Goal: Navigation & Orientation: Find specific page/section

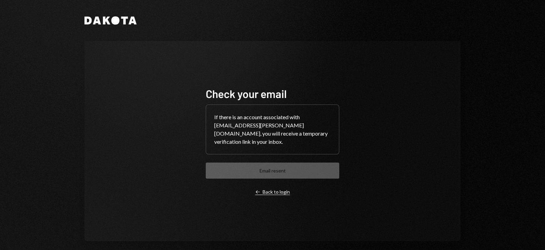
click at [261, 190] on div "Left Arrow Back to login" at bounding box center [272, 192] width 35 height 6
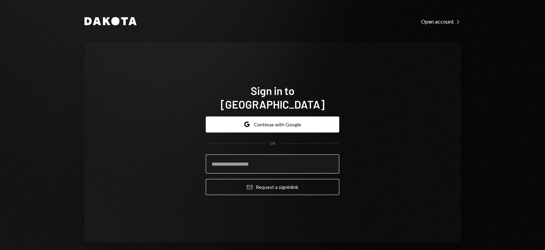
click at [248, 159] on input "email" at bounding box center [273, 163] width 134 height 19
type input "**********"
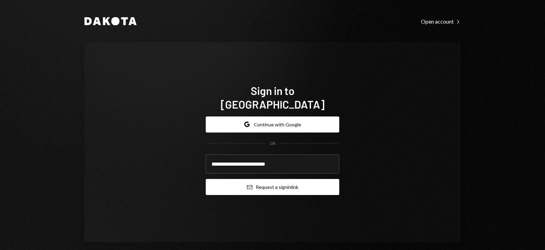
click at [269, 179] on button "Email Request a sign in link" at bounding box center [273, 187] width 134 height 16
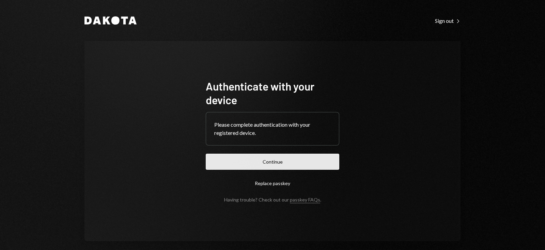
click at [240, 158] on button "Continue" at bounding box center [273, 161] width 134 height 16
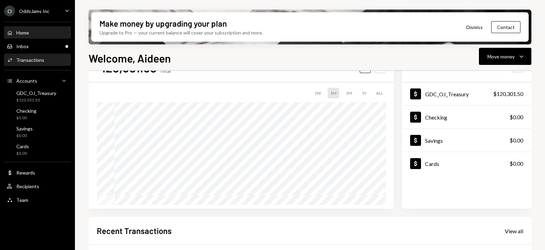
scroll to position [42, 0]
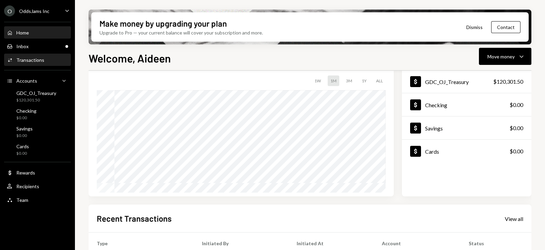
click at [39, 61] on div "Transactions" at bounding box center [30, 60] width 28 height 6
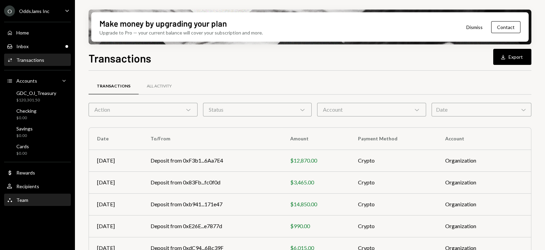
click at [26, 201] on div "Team" at bounding box center [22, 200] width 12 height 6
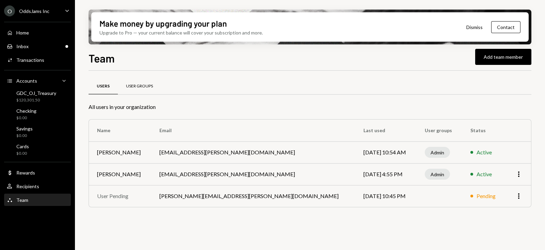
click at [140, 82] on div "User Groups" at bounding box center [139, 86] width 43 height 16
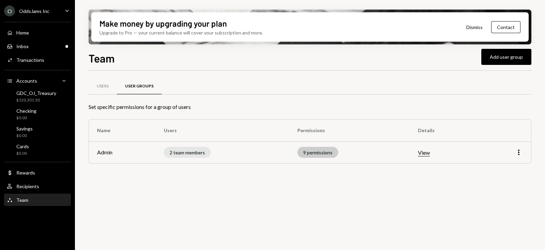
click at [321, 155] on div "9 permissions" at bounding box center [318, 152] width 41 height 11
click at [422, 152] on button "View" at bounding box center [424, 152] width 12 height 7
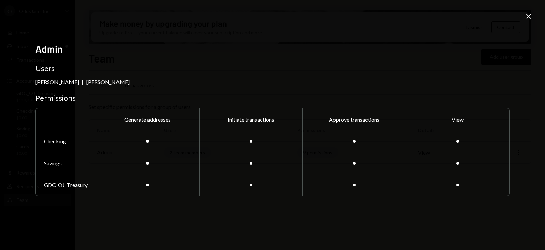
click at [525, 18] on icon "Close" at bounding box center [529, 16] width 8 height 8
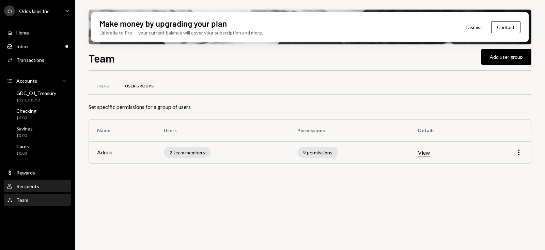
click at [25, 186] on div "Recipients" at bounding box center [27, 186] width 23 height 6
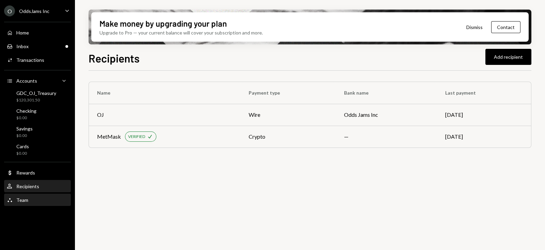
click at [26, 204] on div "Team Team" at bounding box center [37, 200] width 61 height 12
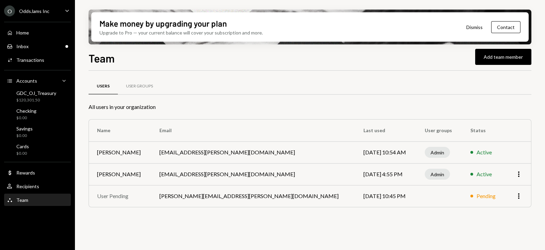
click at [479, 26] on button "Dismiss" at bounding box center [474, 27] width 33 height 16
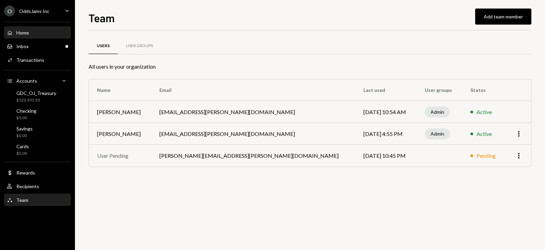
click at [26, 30] on div "Home" at bounding box center [22, 33] width 13 height 6
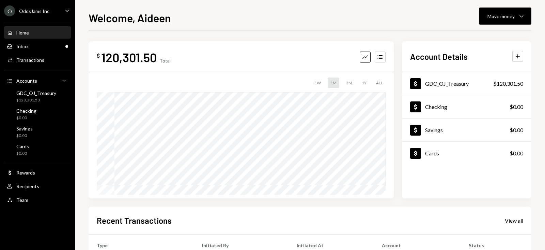
scroll to position [129, 0]
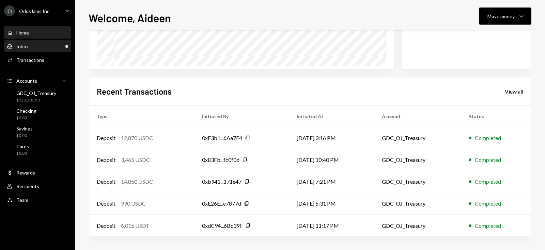
click at [48, 48] on div "Inbox Inbox" at bounding box center [37, 46] width 61 height 6
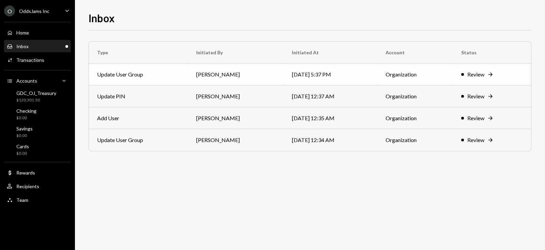
click at [129, 72] on td "Update User Group" at bounding box center [138, 74] width 99 height 22
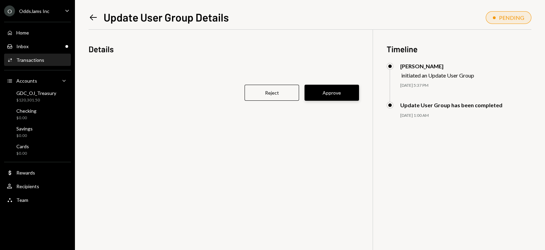
click at [332, 94] on button "Approve" at bounding box center [332, 93] width 55 height 16
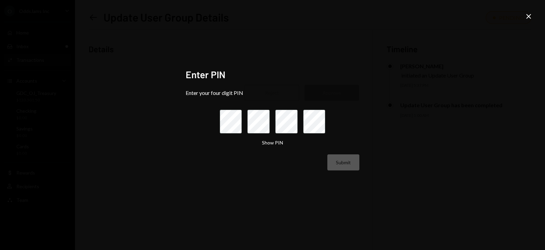
click at [530, 15] on icon "Close" at bounding box center [529, 16] width 8 height 8
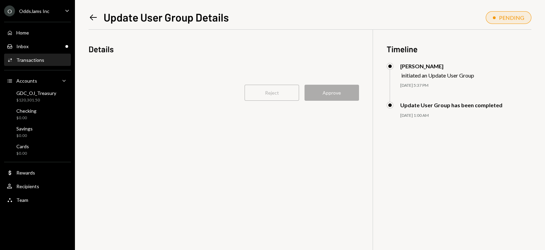
click at [96, 24] on div "Left Arrow Update User Group Details PENDING Details Reject Approve Timeline Ni…" at bounding box center [310, 130] width 443 height 240
click at [95, 18] on icon "Left Arrow" at bounding box center [94, 18] width 10 height 10
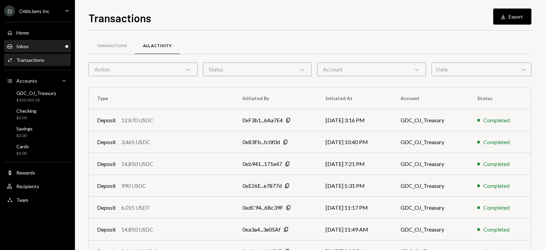
click at [34, 46] on div "Inbox Inbox" at bounding box center [37, 46] width 61 height 6
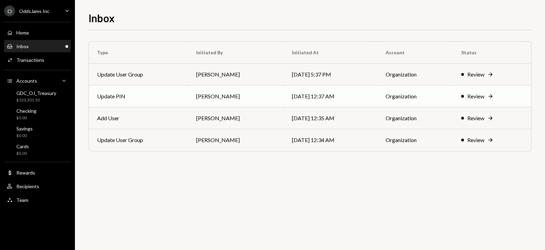
click at [118, 100] on td "Update PIN" at bounding box center [138, 96] width 99 height 22
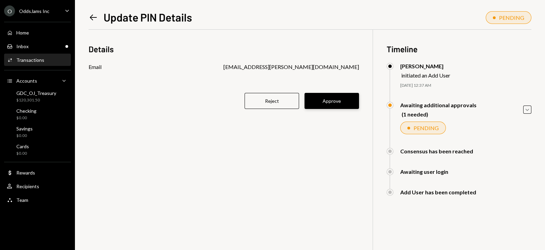
click at [341, 105] on button "Approve" at bounding box center [332, 101] width 55 height 16
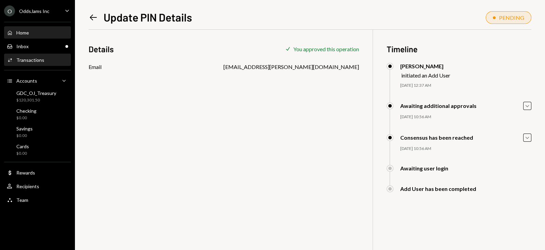
click at [25, 38] on div "Home Home" at bounding box center [37, 33] width 61 height 12
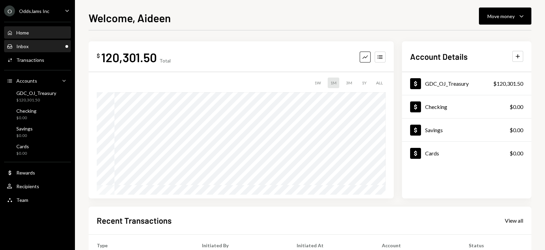
click at [27, 44] on div "Inbox" at bounding box center [22, 46] width 12 height 6
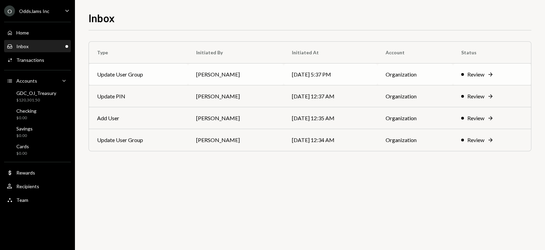
click at [118, 70] on td "Update User Group" at bounding box center [138, 74] width 99 height 22
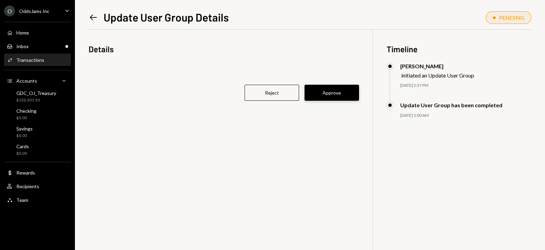
click at [328, 96] on button "Approve" at bounding box center [332, 93] width 55 height 16
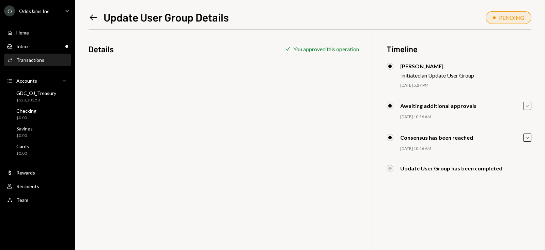
click at [530, 105] on icon "Caret Down" at bounding box center [527, 105] width 7 height 7
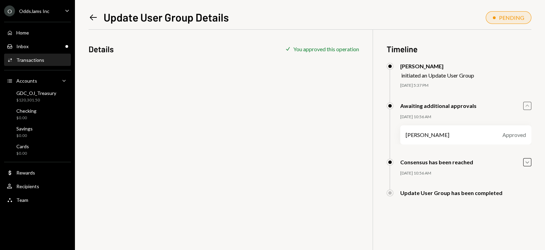
click at [530, 105] on icon "Caret Up" at bounding box center [527, 105] width 7 height 7
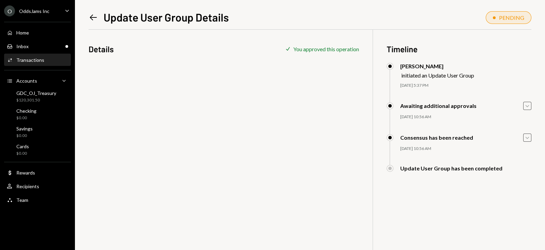
click at [529, 140] on icon "Caret Down" at bounding box center [527, 137] width 7 height 7
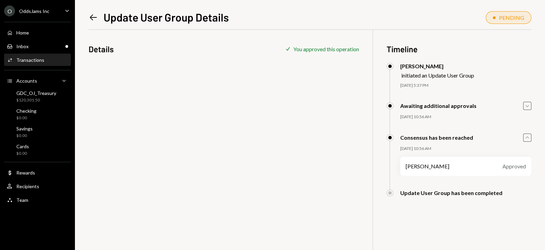
click at [529, 140] on icon "Caret Up" at bounding box center [527, 137] width 7 height 7
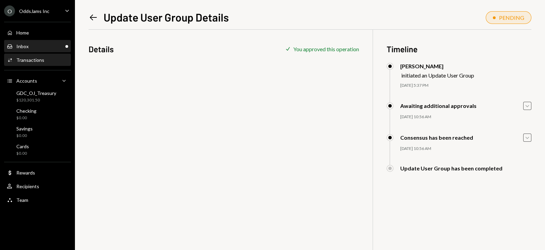
click at [31, 50] on div "Inbox Inbox" at bounding box center [37, 47] width 61 height 12
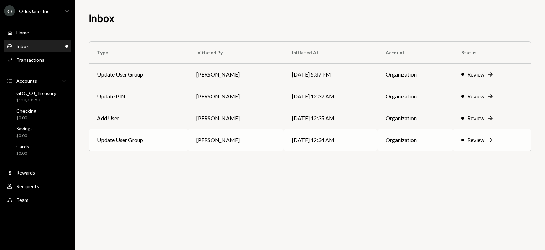
click at [118, 138] on td "Update User Group" at bounding box center [138, 140] width 99 height 22
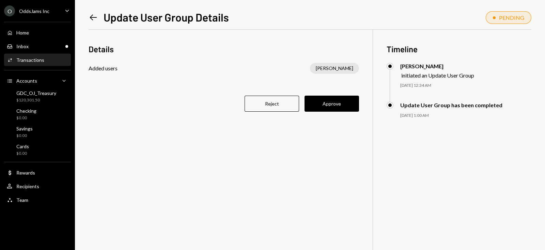
click at [29, 54] on link "Activities Transactions" at bounding box center [37, 60] width 67 height 12
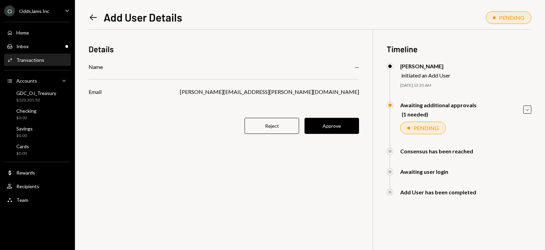
click at [326, 125] on button "Approve" at bounding box center [332, 126] width 55 height 16
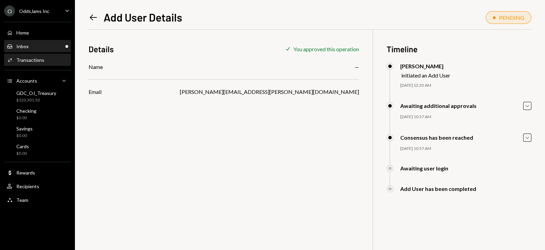
click at [29, 47] on div "Inbox Inbox" at bounding box center [37, 46] width 61 height 6
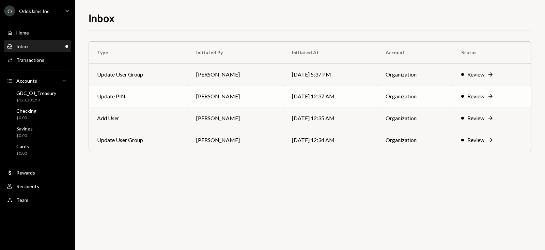
click at [119, 97] on td "Update PIN" at bounding box center [138, 96] width 99 height 22
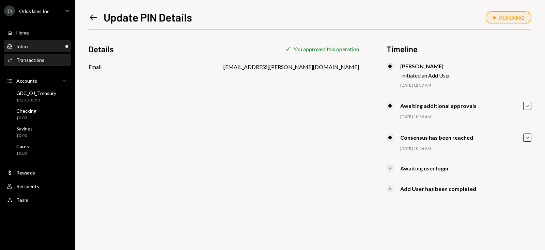
click at [44, 46] on div "Inbox Inbox" at bounding box center [37, 46] width 61 height 6
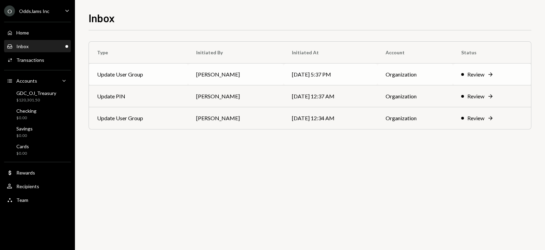
click at [104, 78] on td "Update User Group" at bounding box center [138, 74] width 99 height 22
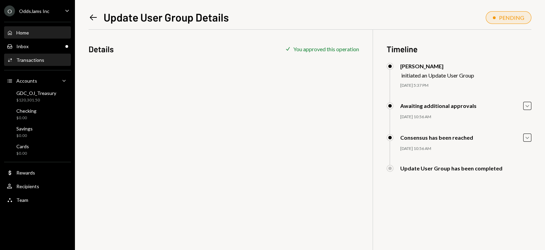
click at [35, 37] on div "Home Home" at bounding box center [37, 33] width 61 height 12
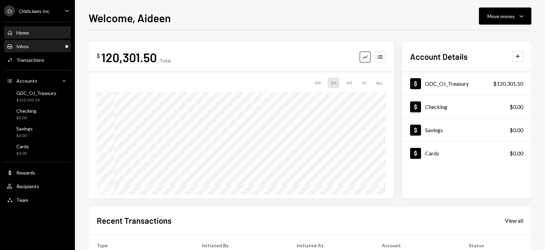
click at [36, 46] on div "Inbox Inbox" at bounding box center [37, 46] width 61 height 6
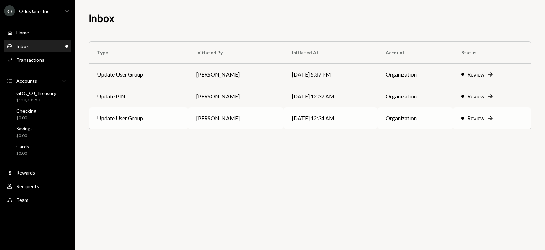
click at [128, 115] on td "Update User Group" at bounding box center [138, 118] width 99 height 22
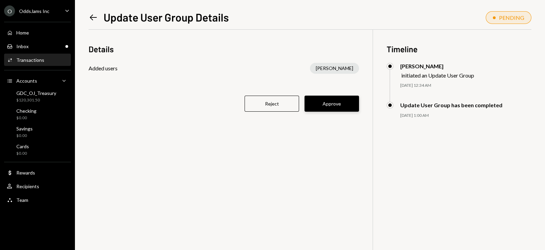
click at [336, 106] on button "Approve" at bounding box center [332, 103] width 55 height 16
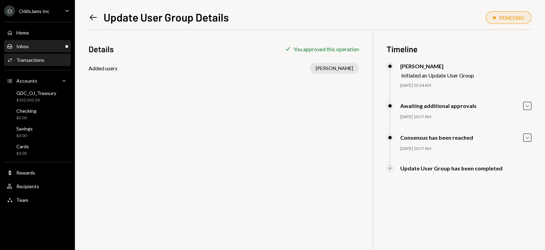
click at [34, 46] on div "Inbox Inbox" at bounding box center [37, 46] width 61 height 6
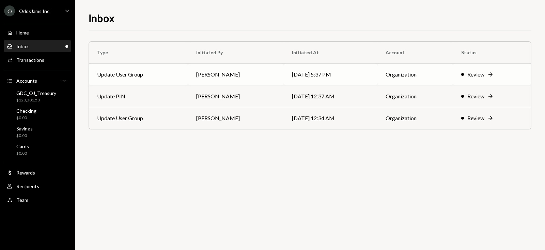
click at [126, 72] on td "Update User Group" at bounding box center [138, 74] width 99 height 22
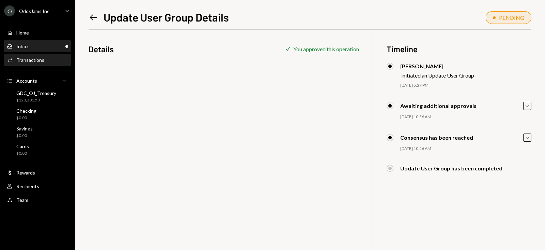
click at [40, 47] on div "Inbox Inbox" at bounding box center [37, 46] width 61 height 6
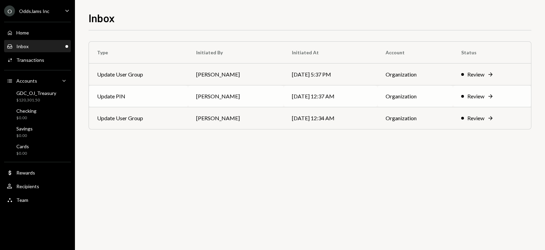
click at [118, 89] on td "Update PIN" at bounding box center [138, 96] width 99 height 22
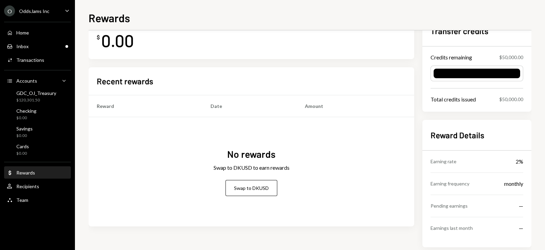
scroll to position [44, 0]
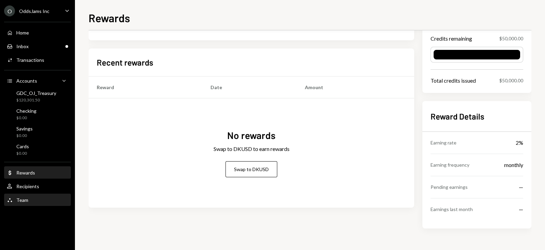
click at [22, 194] on div "Team Team" at bounding box center [37, 200] width 61 height 12
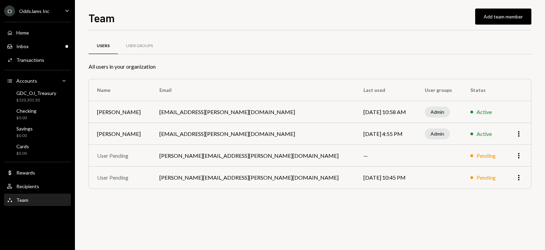
click at [37, 17] on ul "O OddsJams Inc Caret Down Home Home Inbox Inbox Activities Transactions Account…" at bounding box center [37, 103] width 75 height 207
click at [43, 11] on div "OddsJams Inc" at bounding box center [34, 11] width 30 height 6
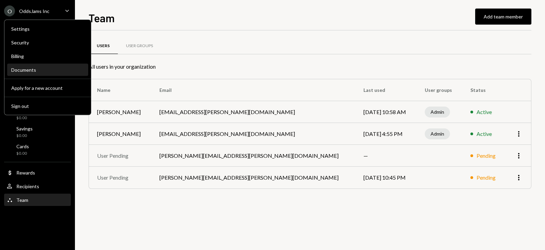
click at [26, 64] on div "Documents" at bounding box center [47, 70] width 73 height 12
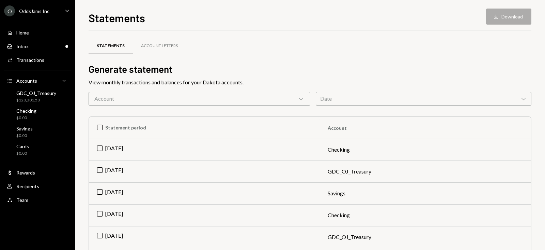
click at [32, 13] on div "OddsJams Inc" at bounding box center [34, 11] width 30 height 6
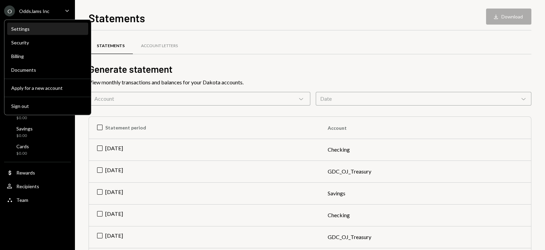
click at [32, 26] on div "Settings" at bounding box center [47, 29] width 73 height 6
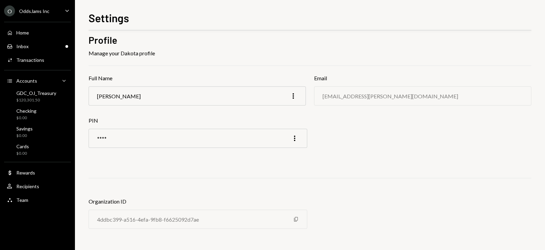
scroll to position [11, 0]
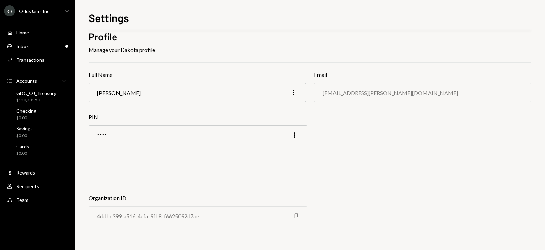
click at [51, 15] on div "O OddsJams Inc Caret Down" at bounding box center [37, 10] width 75 height 11
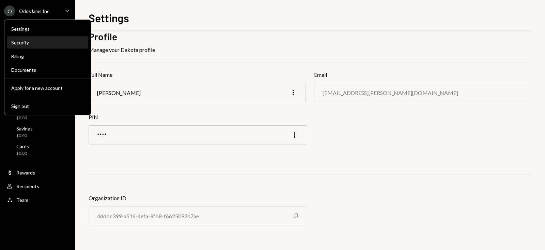
click at [45, 41] on div "Security" at bounding box center [47, 43] width 73 height 6
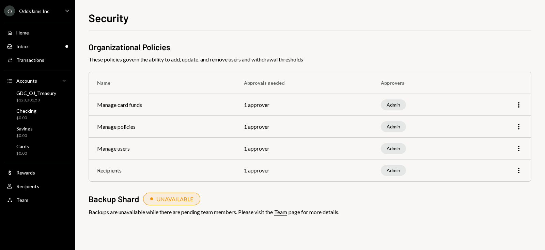
click at [46, 12] on div "OddsJams Inc" at bounding box center [34, 11] width 30 height 6
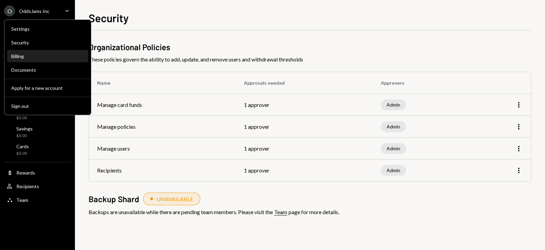
click at [37, 56] on div "Billing" at bounding box center [47, 56] width 73 height 6
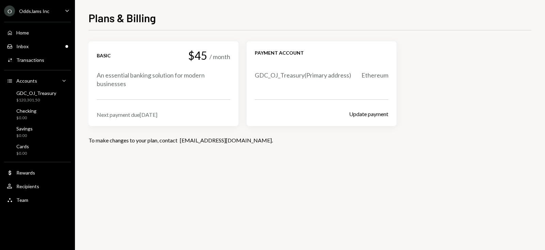
click at [47, 14] on div "O OddsJams Inc" at bounding box center [26, 10] width 45 height 11
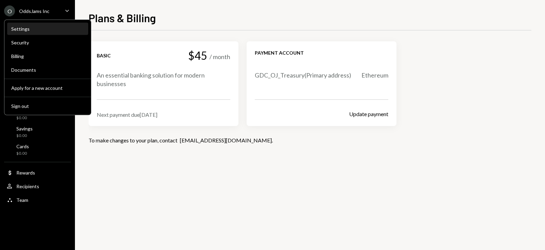
click at [44, 25] on div "Settings" at bounding box center [47, 29] width 73 height 12
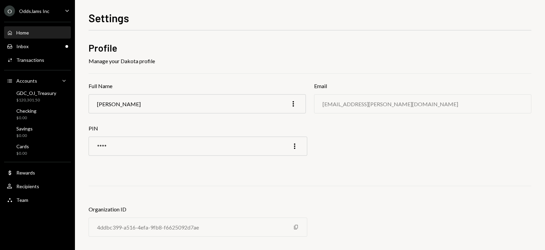
click at [33, 36] on div "Home Home" at bounding box center [37, 33] width 61 height 12
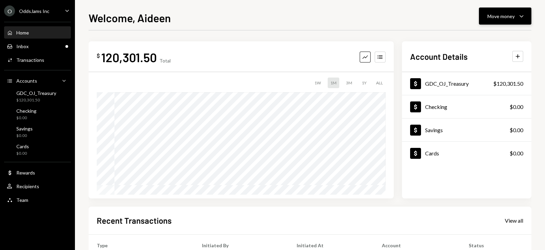
click at [525, 18] on icon "Caret Down" at bounding box center [522, 16] width 8 height 8
click at [252, 11] on div "Welcome, Aideen Move money Caret Down" at bounding box center [310, 17] width 443 height 15
